Goal: Understand process/instructions: Learn how to perform a task or action

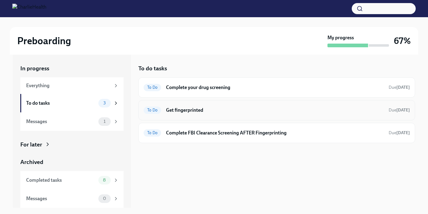
click at [188, 109] on h6 "Get fingerprinted" at bounding box center [275, 110] width 218 height 7
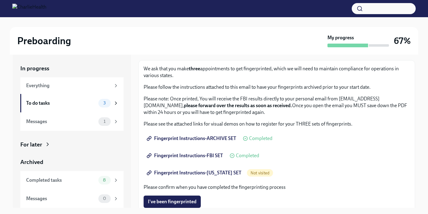
scroll to position [33, 0]
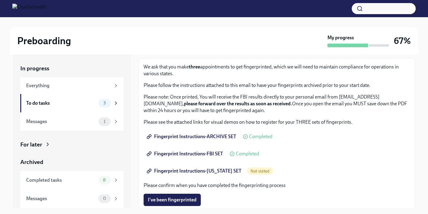
click at [224, 136] on span "Fingerprint Instructions-ARCHIVE SET" at bounding box center [192, 137] width 88 height 6
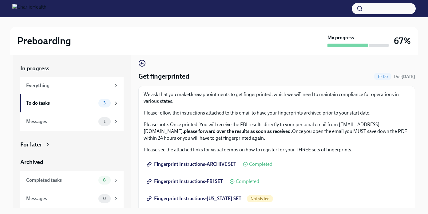
scroll to position [6, 0]
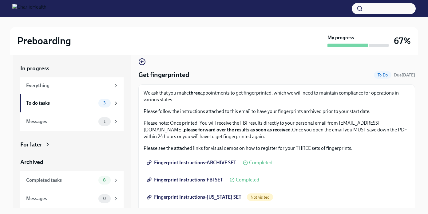
click at [175, 163] on span "Fingerprint Instructions-ARCHIVE SET" at bounding box center [192, 163] width 88 height 6
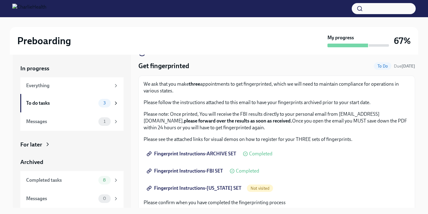
scroll to position [16, 0]
click at [217, 171] on span "Fingerprint Instructions-FBI SET" at bounding box center [185, 171] width 75 height 6
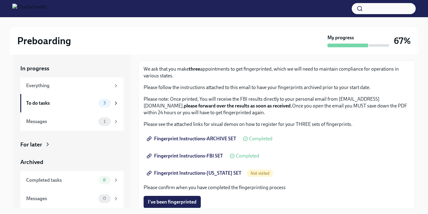
scroll to position [33, 0]
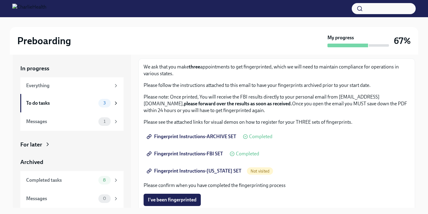
click at [171, 172] on span "Fingerprint Instructions-[US_STATE] SET" at bounding box center [195, 171] width 94 height 6
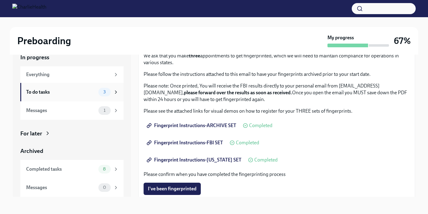
click at [104, 91] on span "3" at bounding box center [105, 92] width 10 height 5
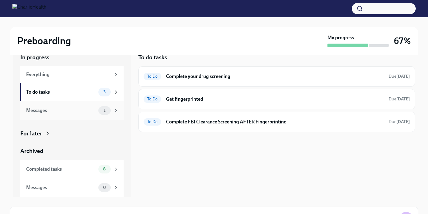
click at [109, 111] on div "1" at bounding box center [104, 110] width 12 height 9
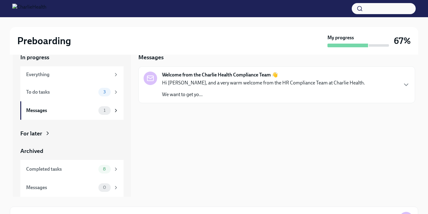
click at [226, 97] on p "We want to get yo..." at bounding box center [263, 94] width 203 height 7
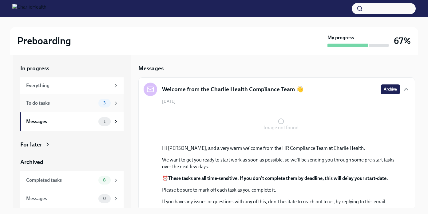
click at [107, 104] on span "3" at bounding box center [105, 103] width 10 height 5
